Goal: Information Seeking & Learning: Check status

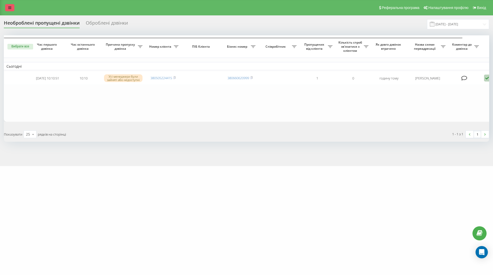
click at [13, 10] on link at bounding box center [9, 7] width 9 height 7
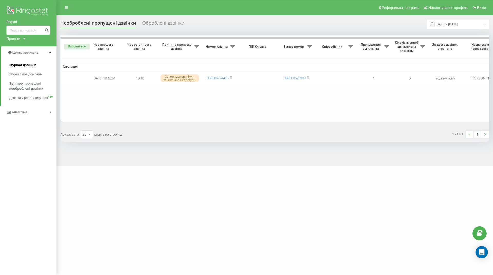
click at [21, 66] on font "Журнал дзвінків" at bounding box center [22, 65] width 27 height 4
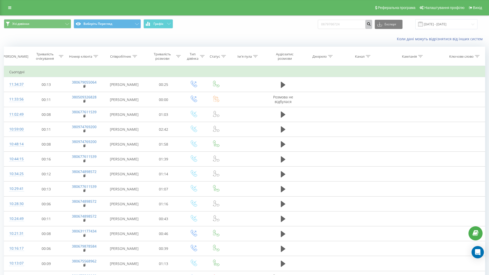
type input "0679766724"
click at [371, 24] on icon "submit" at bounding box center [369, 23] width 4 height 3
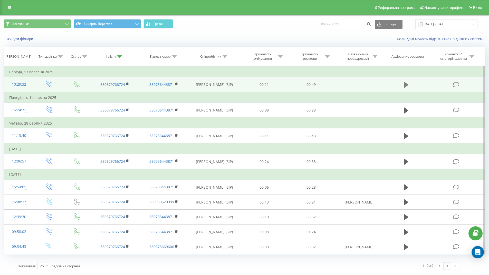
click at [407, 86] on icon at bounding box center [406, 85] width 5 height 6
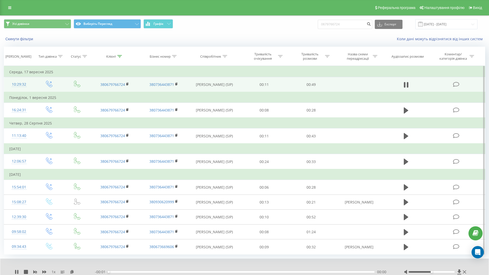
scroll to position [22, 0]
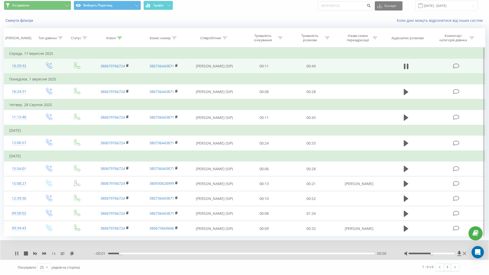
click at [17, 254] on icon at bounding box center [17, 254] width 4 height 4
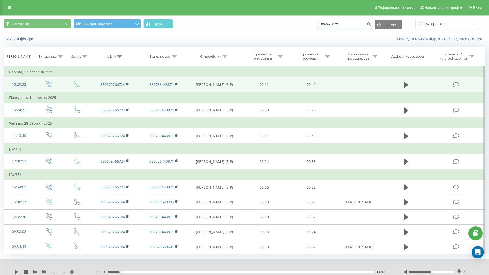
drag, startPoint x: 355, startPoint y: 3, endPoint x: 326, endPoint y: 0, distance: 28.6
click at [326, 0] on div "Реферальна програма Налаштування профілю Вихід Усі дзвінки Виберіть Перегляд Гр…" at bounding box center [244, 147] width 489 height 294
click at [406, 85] on icon at bounding box center [406, 85] width 5 height 6
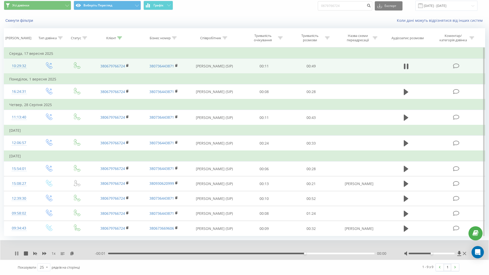
click at [16, 254] on icon at bounding box center [17, 254] width 4 height 4
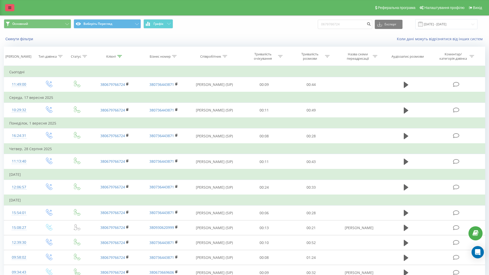
click at [7, 5] on link at bounding box center [9, 7] width 9 height 7
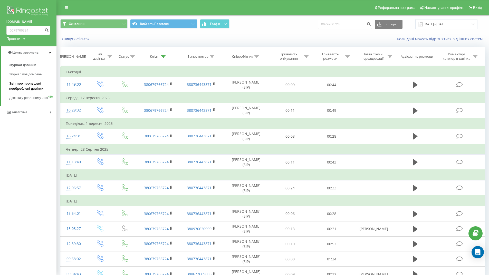
click at [27, 84] on font "Звіт про пропущені необроблені дзвінки" at bounding box center [26, 86] width 34 height 9
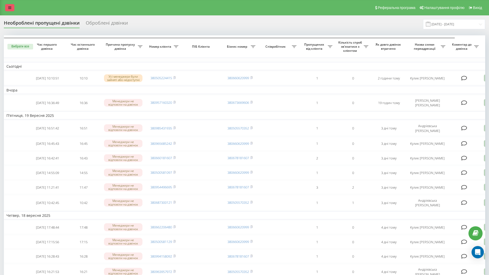
click at [11, 8] on link at bounding box center [9, 7] width 9 height 7
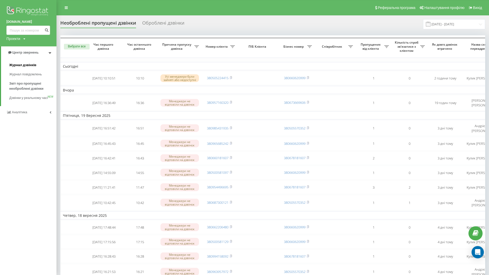
click at [25, 66] on font "Журнал дзвінків" at bounding box center [22, 65] width 27 height 4
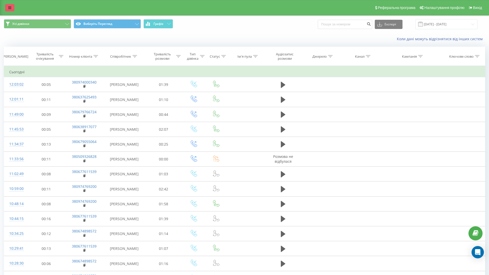
click at [9, 6] on icon at bounding box center [9, 8] width 3 height 4
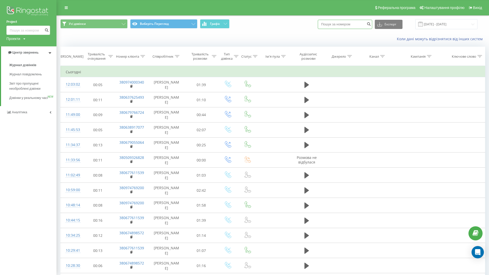
click at [341, 26] on input at bounding box center [345, 24] width 54 height 9
paste input "0675350202"
type input "0675350202"
click at [371, 23] on icon "submit" at bounding box center [369, 23] width 4 height 3
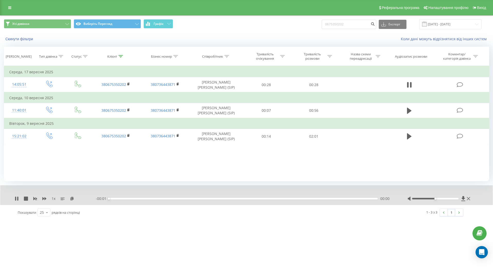
click at [118, 198] on div "- 00:01 00:00 00:00" at bounding box center [245, 198] width 299 height 5
click at [123, 198] on div "00:00" at bounding box center [243, 199] width 269 height 2
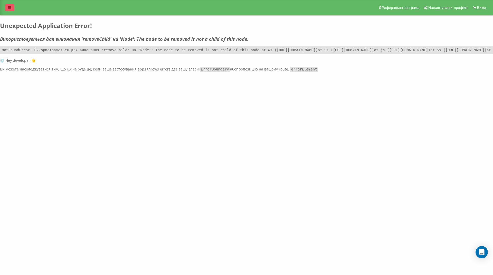
click at [9, 7] on icon at bounding box center [9, 8] width 3 height 4
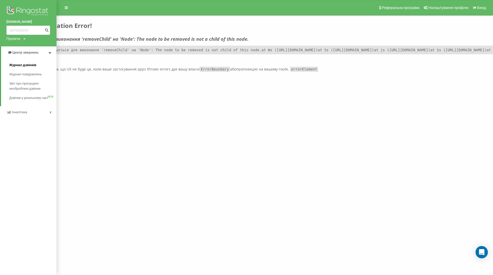
click at [24, 64] on font "Журнал дзвінків" at bounding box center [22, 65] width 27 height 4
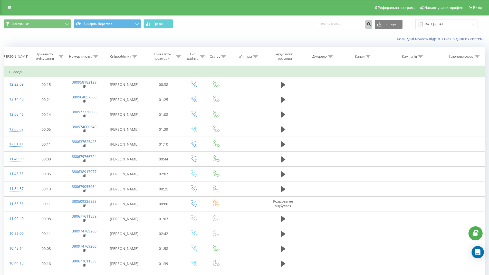
type input "0678910465"
click at [371, 23] on icon "submit" at bounding box center [369, 23] width 4 height 3
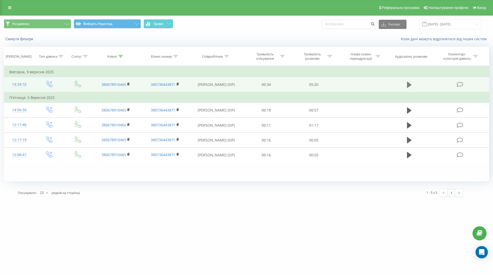
click at [409, 85] on icon at bounding box center [409, 85] width 5 height 6
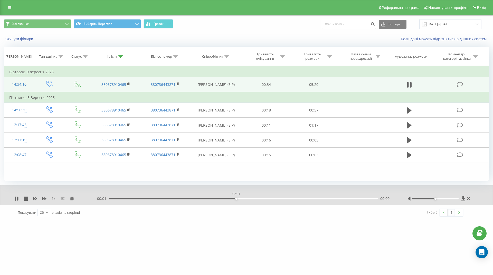
click at [237, 198] on div "02:31" at bounding box center [243, 199] width 269 height 2
click at [272, 199] on div "02:32" at bounding box center [243, 199] width 269 height 2
click at [17, 199] on icon at bounding box center [17, 199] width 4 height 4
drag, startPoint x: 352, startPoint y: 24, endPoint x: 332, endPoint y: 22, distance: 20.4
click at [332, 22] on input "0678910465" at bounding box center [349, 24] width 54 height 9
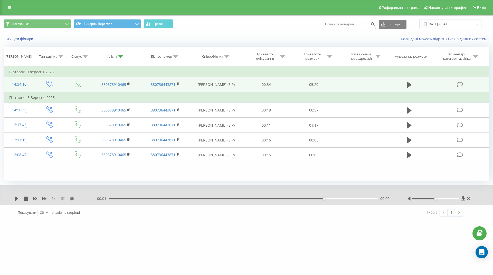
paste input "0967455446"
type input "0967455446"
click at [375, 24] on icon "submit" at bounding box center [372, 23] width 4 height 3
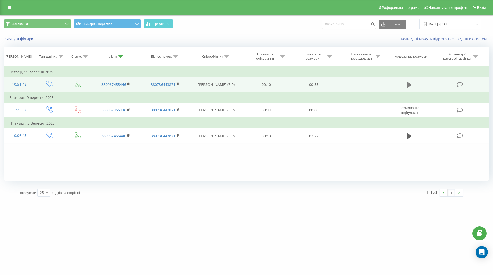
click at [410, 87] on icon at bounding box center [409, 85] width 5 height 6
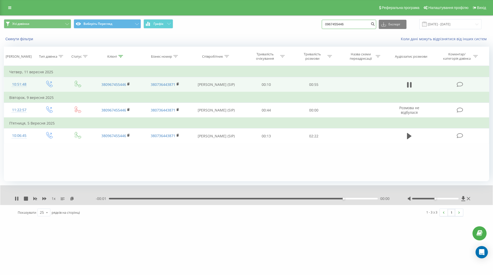
click at [352, 26] on input "0967455446" at bounding box center [349, 24] width 54 height 9
drag, startPoint x: 353, startPoint y: 24, endPoint x: 330, endPoint y: 21, distance: 23.3
click at [330, 21] on input "0967455446" at bounding box center [349, 24] width 54 height 9
paste input "0674672363"
type input "0674672363"
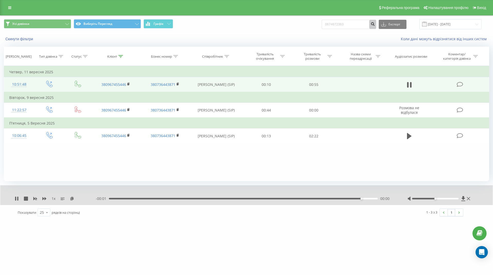
click at [375, 24] on icon "submit" at bounding box center [372, 23] width 4 height 3
